Goal: Navigation & Orientation: Find specific page/section

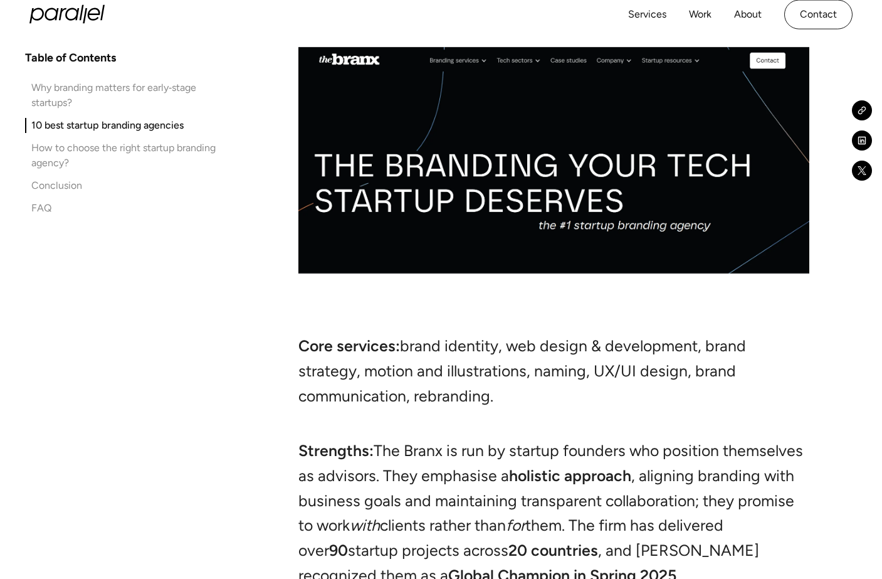
scroll to position [8085, 0]
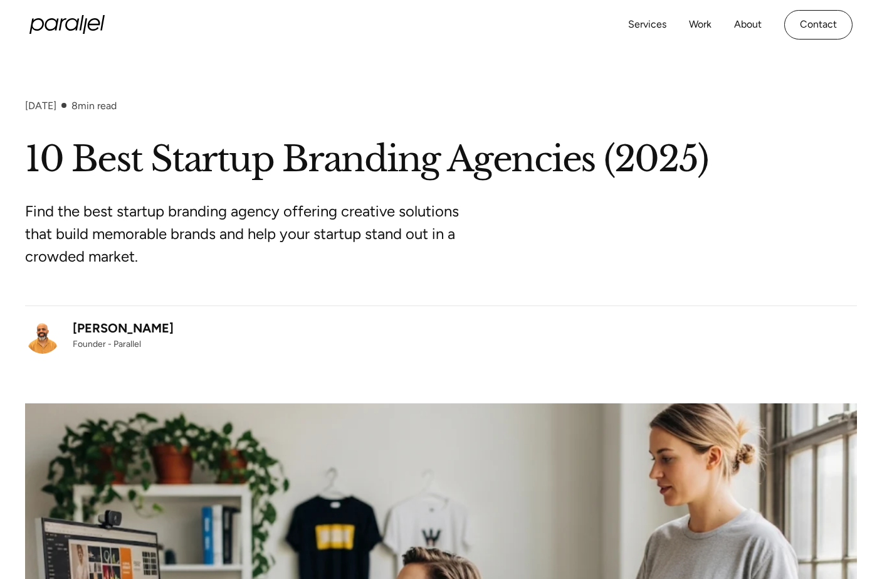
click at [742, 79] on section "August 23, 2025 8 min read 10 Best Startup Branding Agencies (2025) Find the be…" at bounding box center [441, 434] width 882 height 769
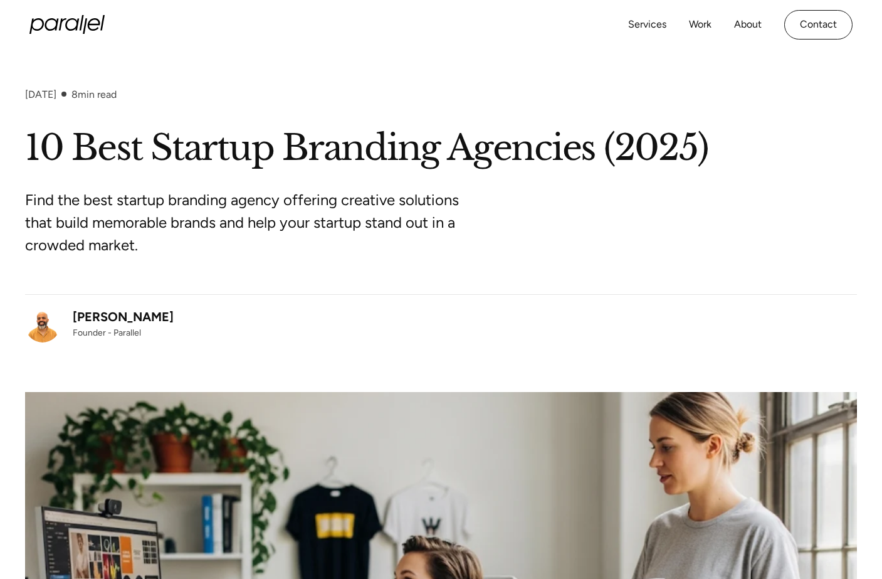
scroll to position [5, 0]
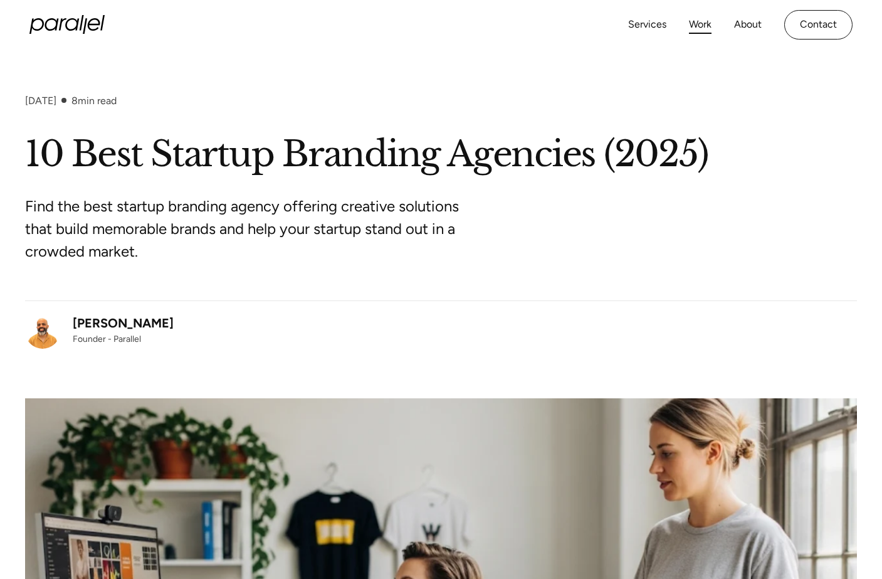
click at [700, 24] on link "Work" at bounding box center [700, 25] width 23 height 18
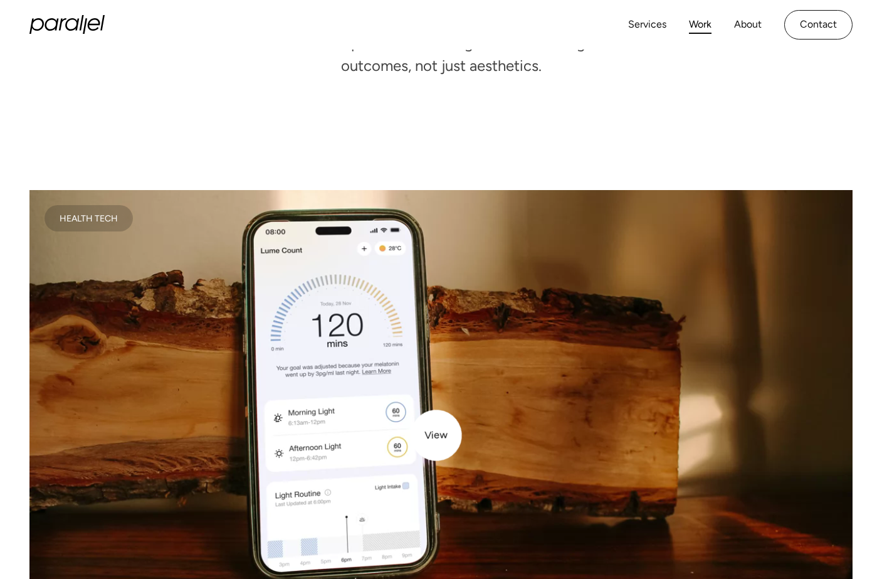
scroll to position [160, 0]
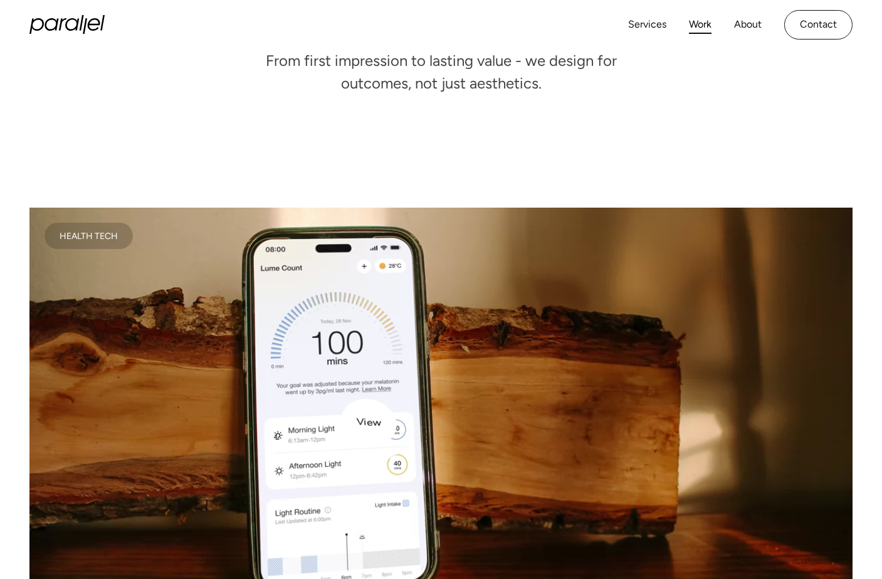
click at [340, 413] on video at bounding box center [440, 413] width 823 height 411
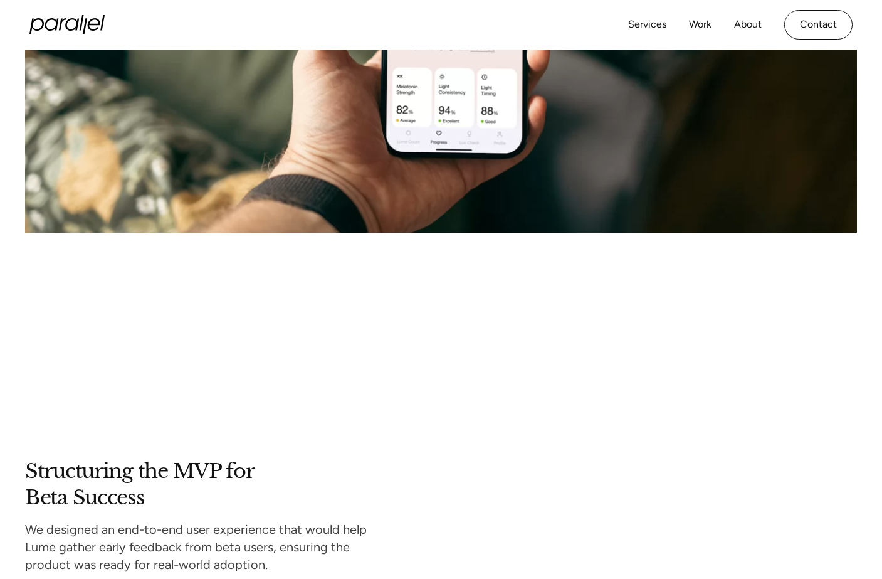
scroll to position [2906, 0]
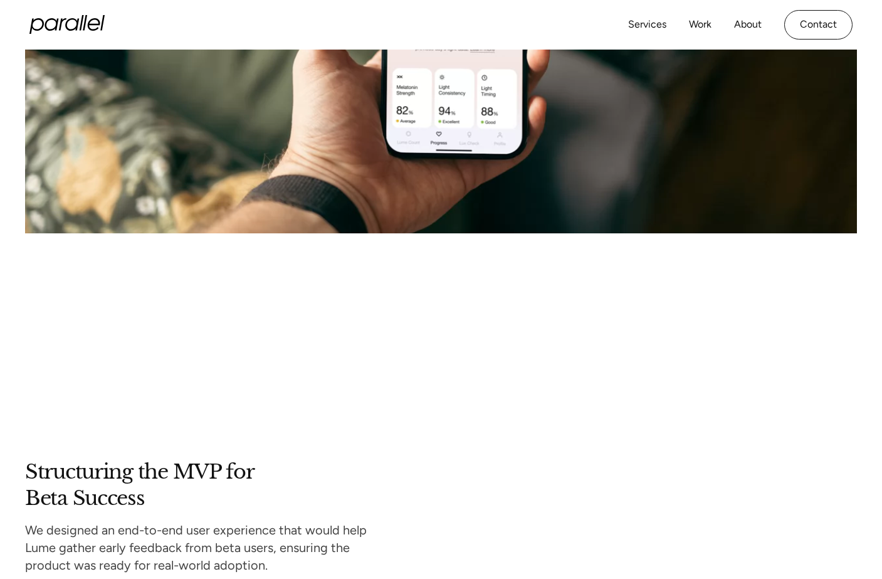
click at [86, 18] on icon "home" at bounding box center [85, 23] width 4 height 16
